Goal: Check status: Check status

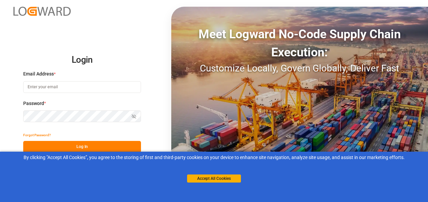
click at [79, 91] on input at bounding box center [82, 87] width 118 height 12
type input "[PERSON_NAME][EMAIL_ADDRESS][PERSON_NAME][DOMAIN_NAME]"
click at [78, 147] on button "Log In" at bounding box center [82, 147] width 118 height 12
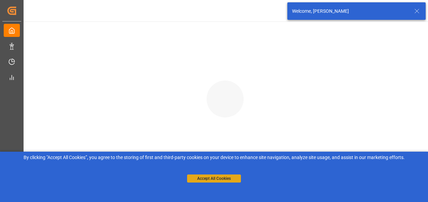
click at [204, 180] on button "Accept All Cookies" at bounding box center [214, 179] width 54 height 8
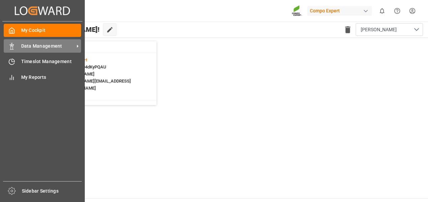
click at [21, 46] on span "Data Management" at bounding box center [47, 46] width 53 height 7
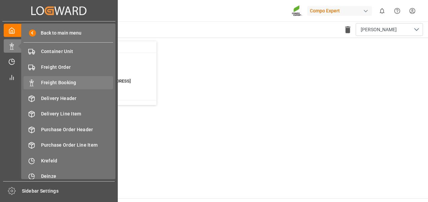
click at [47, 80] on span "Freight Booking" at bounding box center [77, 82] width 72 height 7
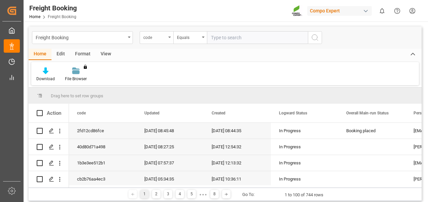
click at [149, 36] on div "code" at bounding box center [154, 37] width 23 height 8
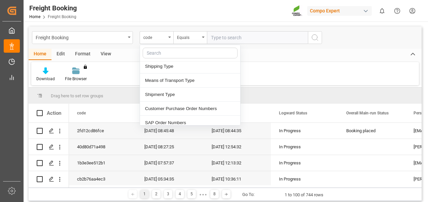
scroll to position [134, 0]
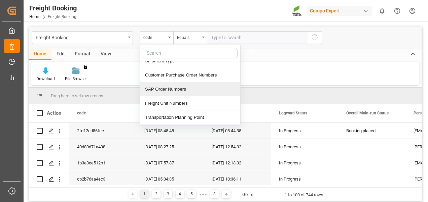
click at [162, 87] on div "SAP Order Numbers" at bounding box center [190, 89] width 100 height 14
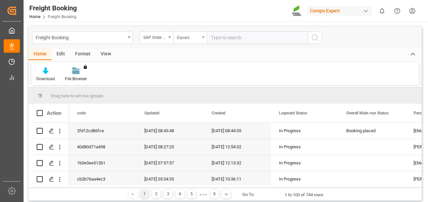
click at [179, 41] on div "Equals" at bounding box center [190, 37] width 34 height 13
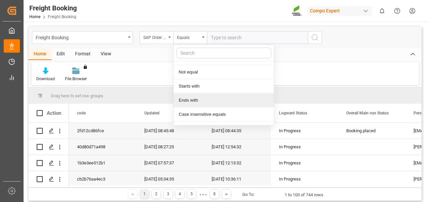
scroll to position [0, 0]
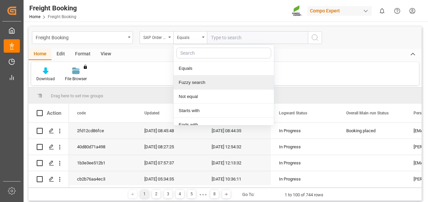
click at [196, 83] on div "Fuzzy search" at bounding box center [224, 83] width 100 height 14
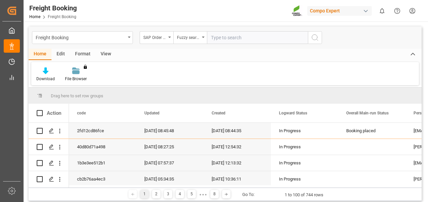
click at [228, 40] on input "text" at bounding box center [257, 37] width 101 height 13
paste input "4500006941"
type input "4500006941"
click at [314, 38] on icon "search button" at bounding box center [315, 38] width 8 height 8
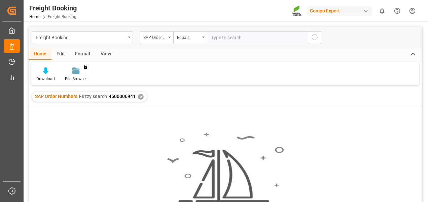
click at [233, 36] on input "text" at bounding box center [257, 37] width 101 height 13
paste input "4500006941"
type input "4500006941"
click at [206, 40] on div "Equals" at bounding box center [190, 37] width 34 height 13
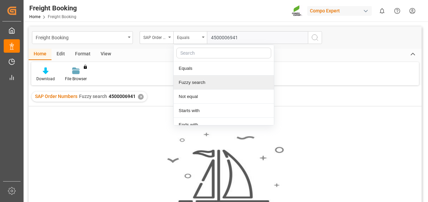
click at [202, 83] on div "Fuzzy search" at bounding box center [224, 83] width 100 height 14
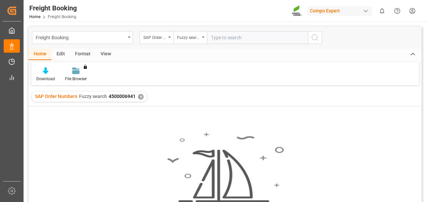
click at [265, 40] on input "text" at bounding box center [257, 37] width 101 height 13
paste input "4500006941"
type input "4500006941"
click at [314, 40] on icon "search button" at bounding box center [315, 38] width 8 height 8
click at [141, 96] on div "✕" at bounding box center [141, 97] width 6 height 6
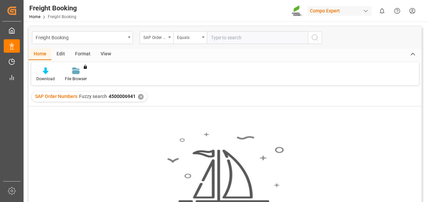
click at [219, 37] on input "text" at bounding box center [257, 37] width 101 height 13
paste input "4510363492"
type input "4510363492"
click at [199, 38] on div "Equals" at bounding box center [188, 37] width 23 height 8
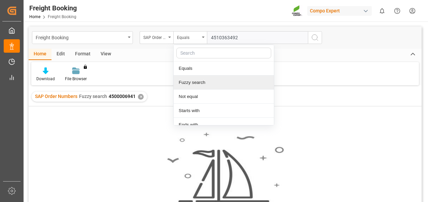
click at [192, 81] on div "Fuzzy search" at bounding box center [224, 83] width 100 height 14
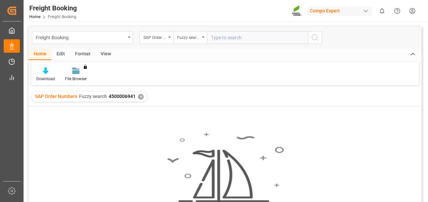
paste input "4510363492"
type input "4510363492"
click at [313, 40] on circle "search button" at bounding box center [314, 37] width 5 height 5
